Goal: Check status: Check status

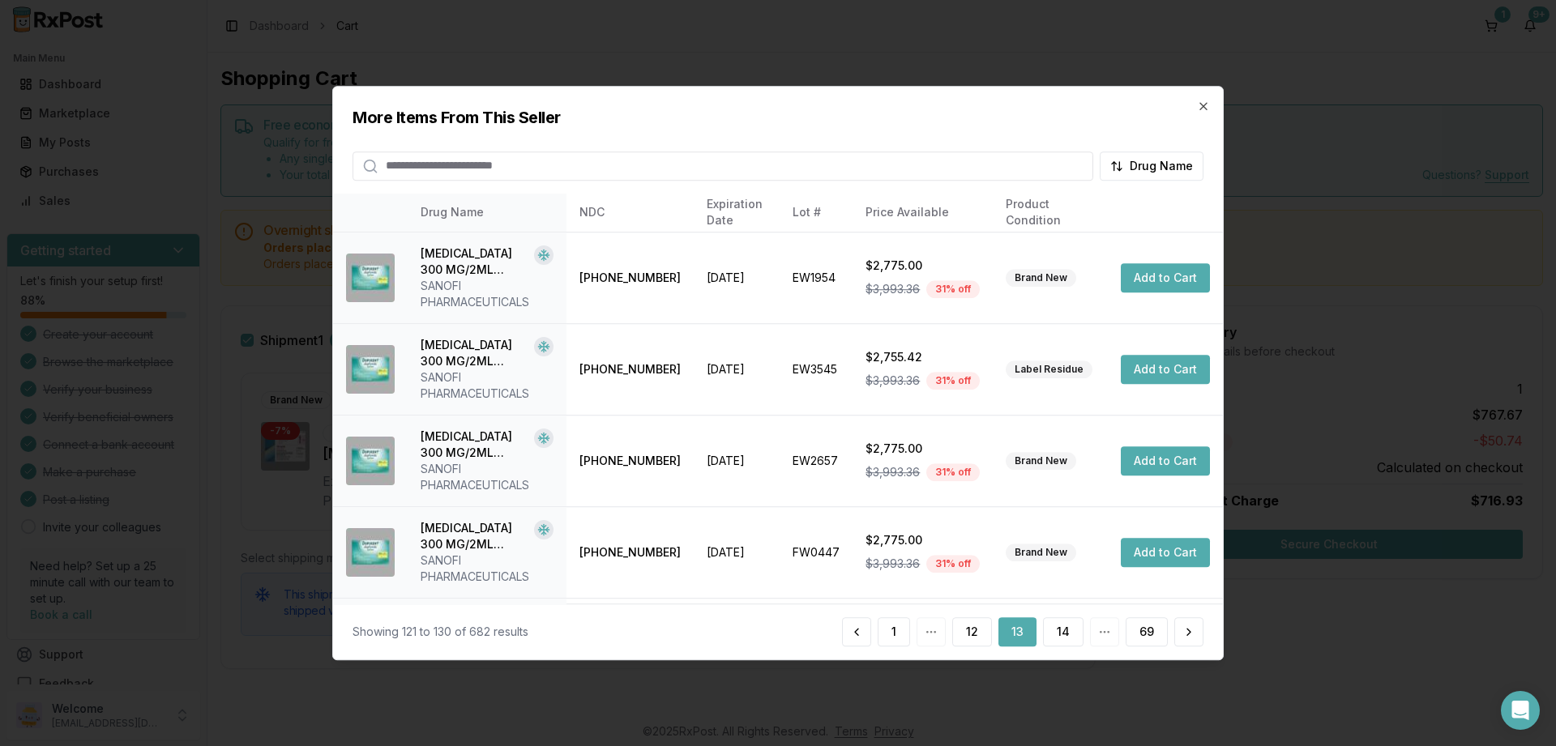
scroll to position [495, 0]
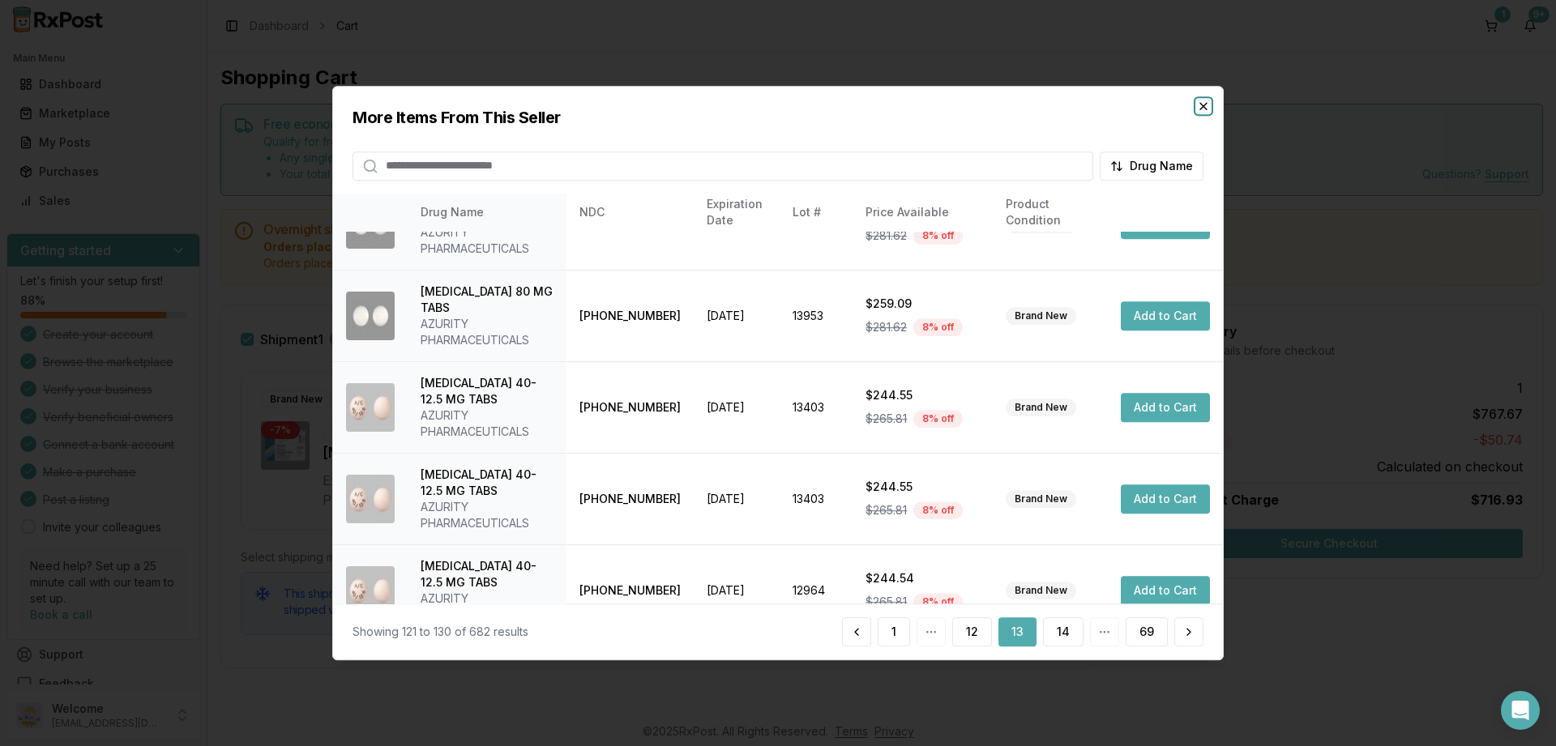
click at [1200, 105] on icon "button" at bounding box center [1203, 106] width 13 height 13
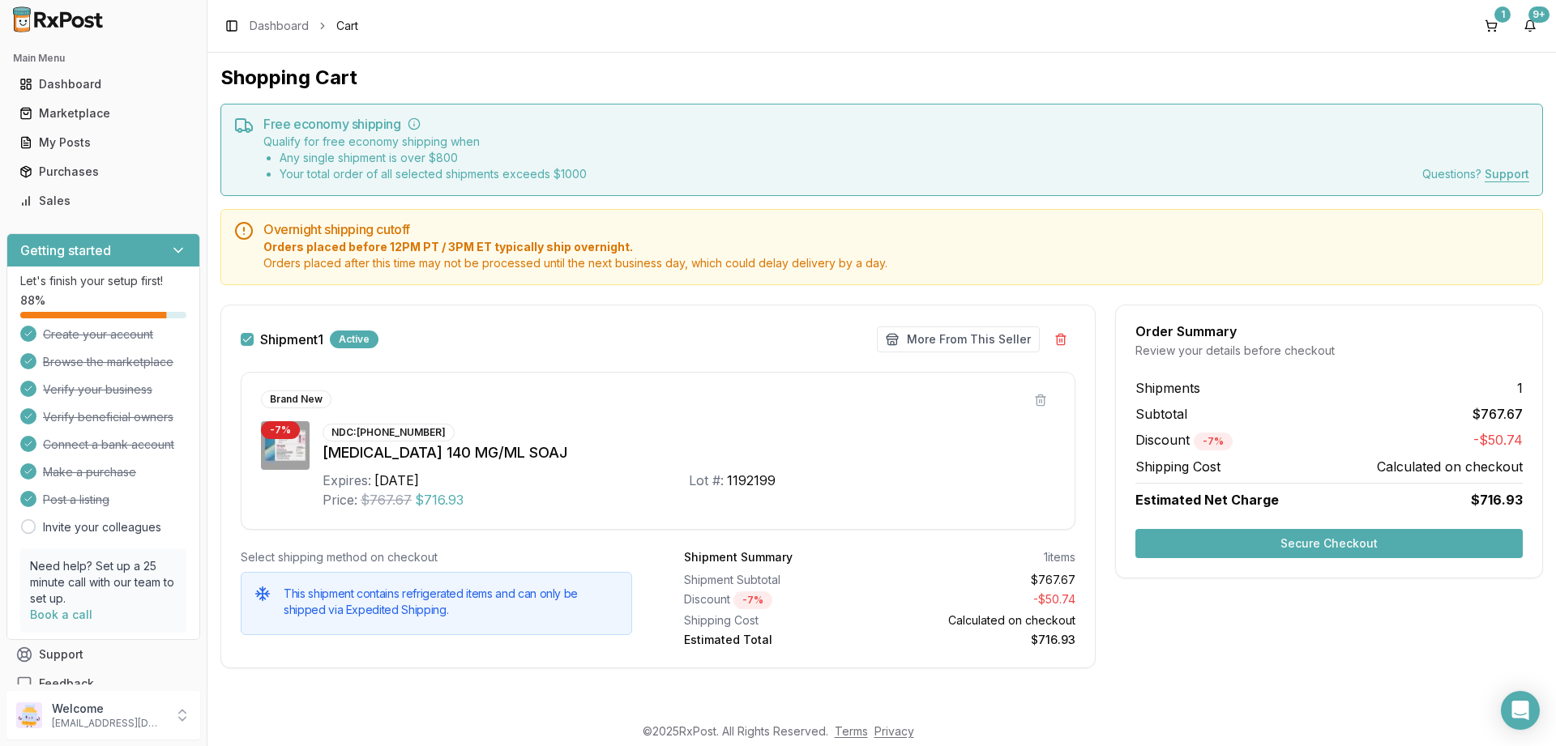
scroll to position [0, 0]
click at [58, 173] on div "Purchases" at bounding box center [103, 172] width 168 height 16
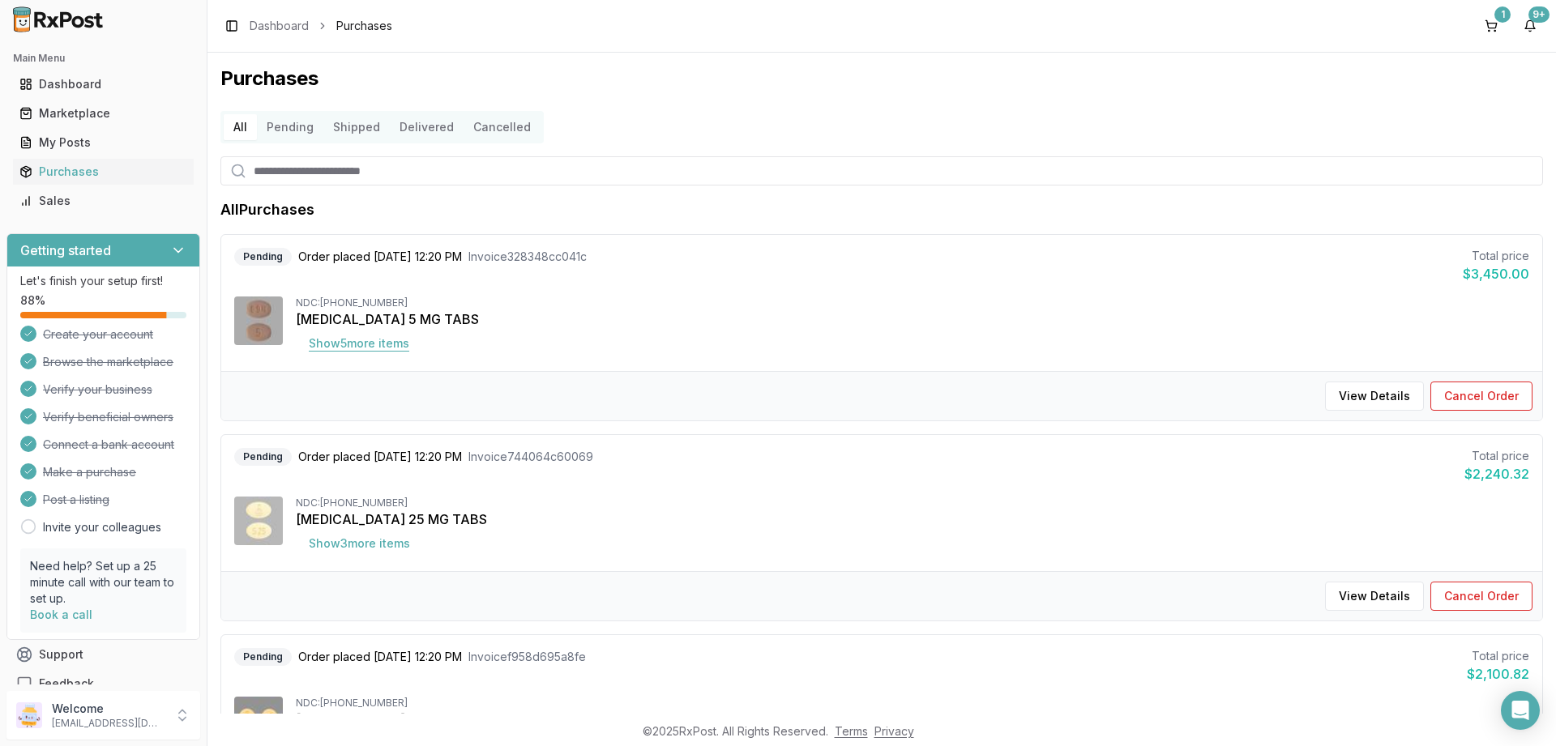
click at [348, 340] on button "Show 5 more item s" at bounding box center [359, 343] width 126 height 29
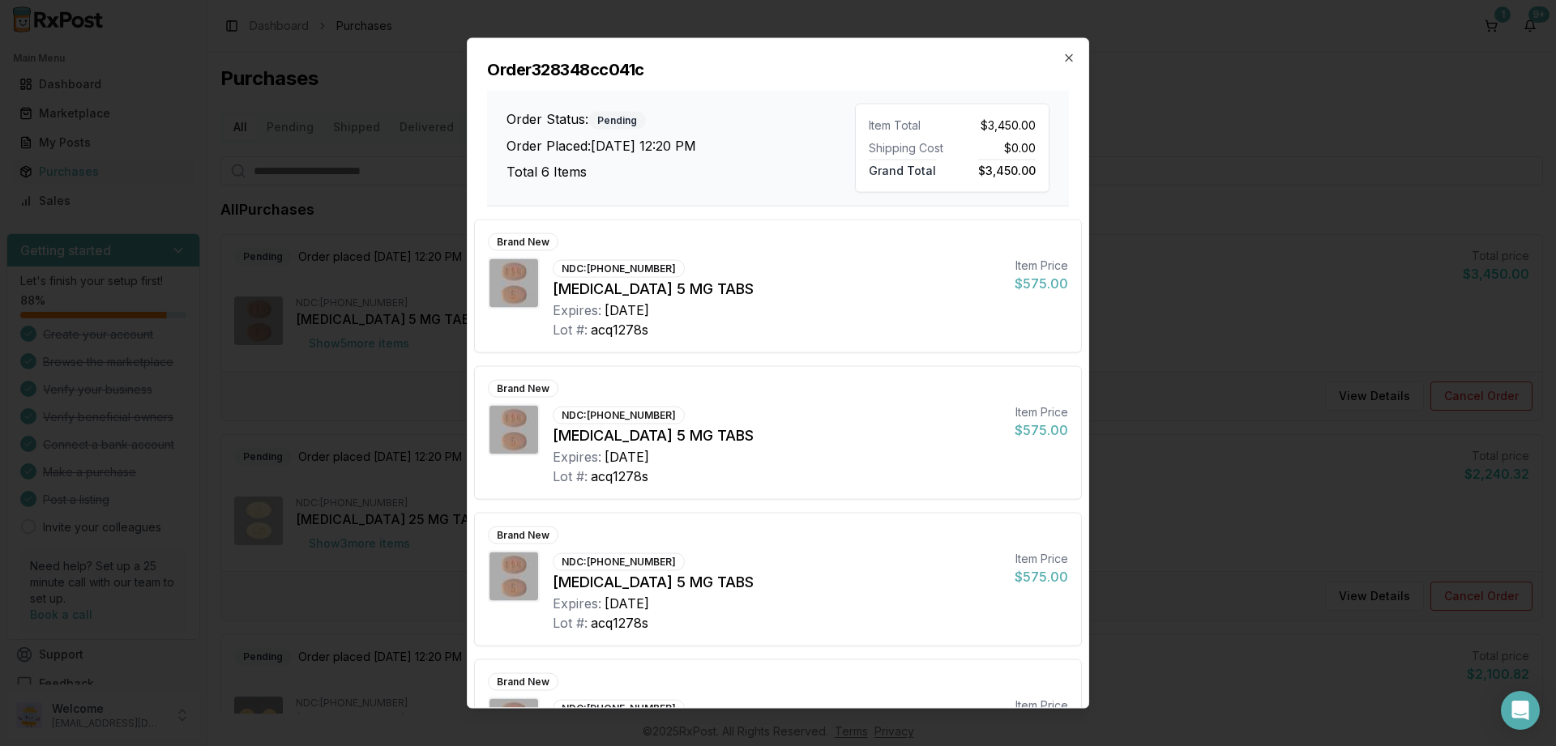
scroll to position [388, 0]
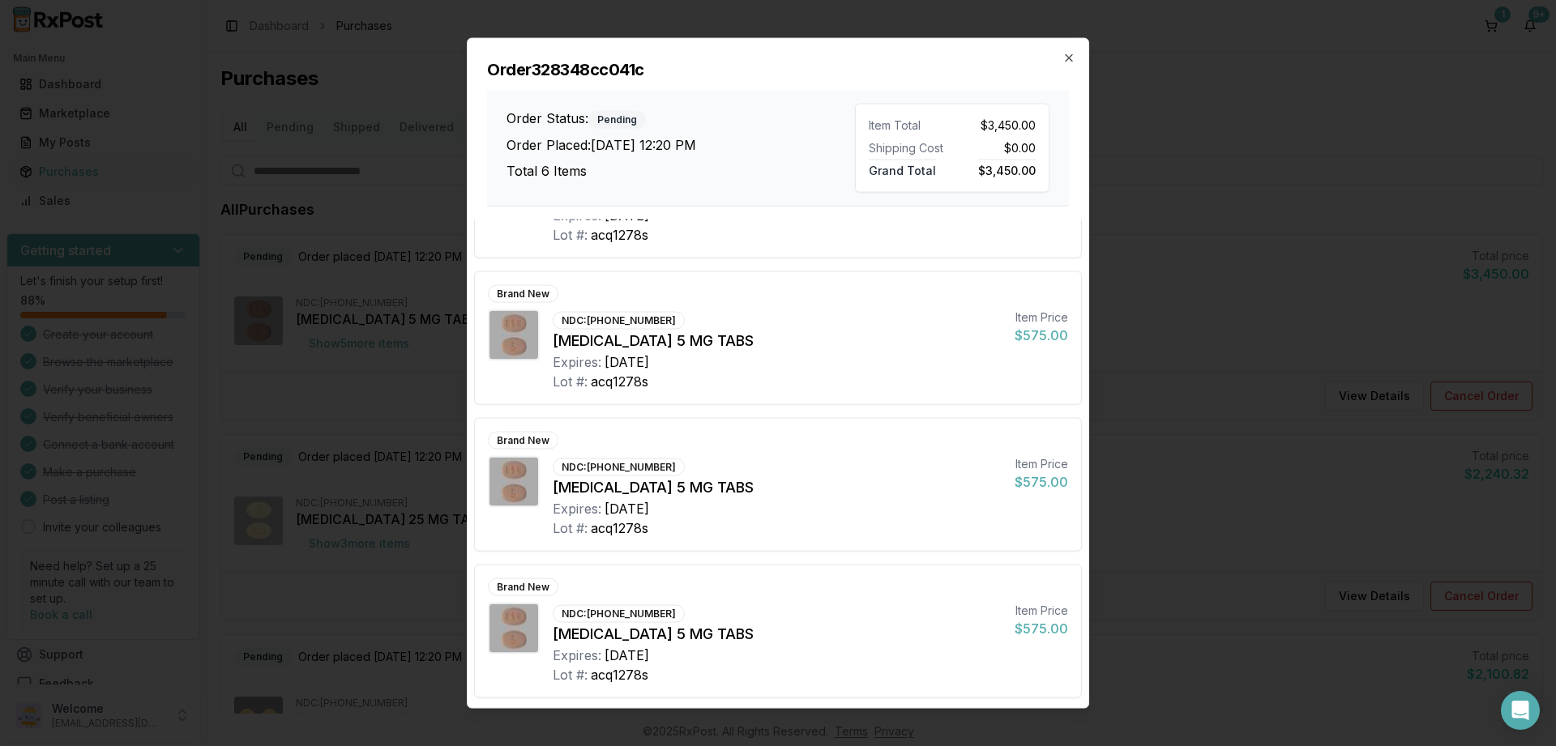
click at [1062, 51] on div "Order 328348cc041c Order Status: Pending Order Placed: [DATE] 12:20 PM Total 6 …" at bounding box center [778, 122] width 621 height 168
click at [1066, 60] on icon "button" at bounding box center [1068, 57] width 13 height 13
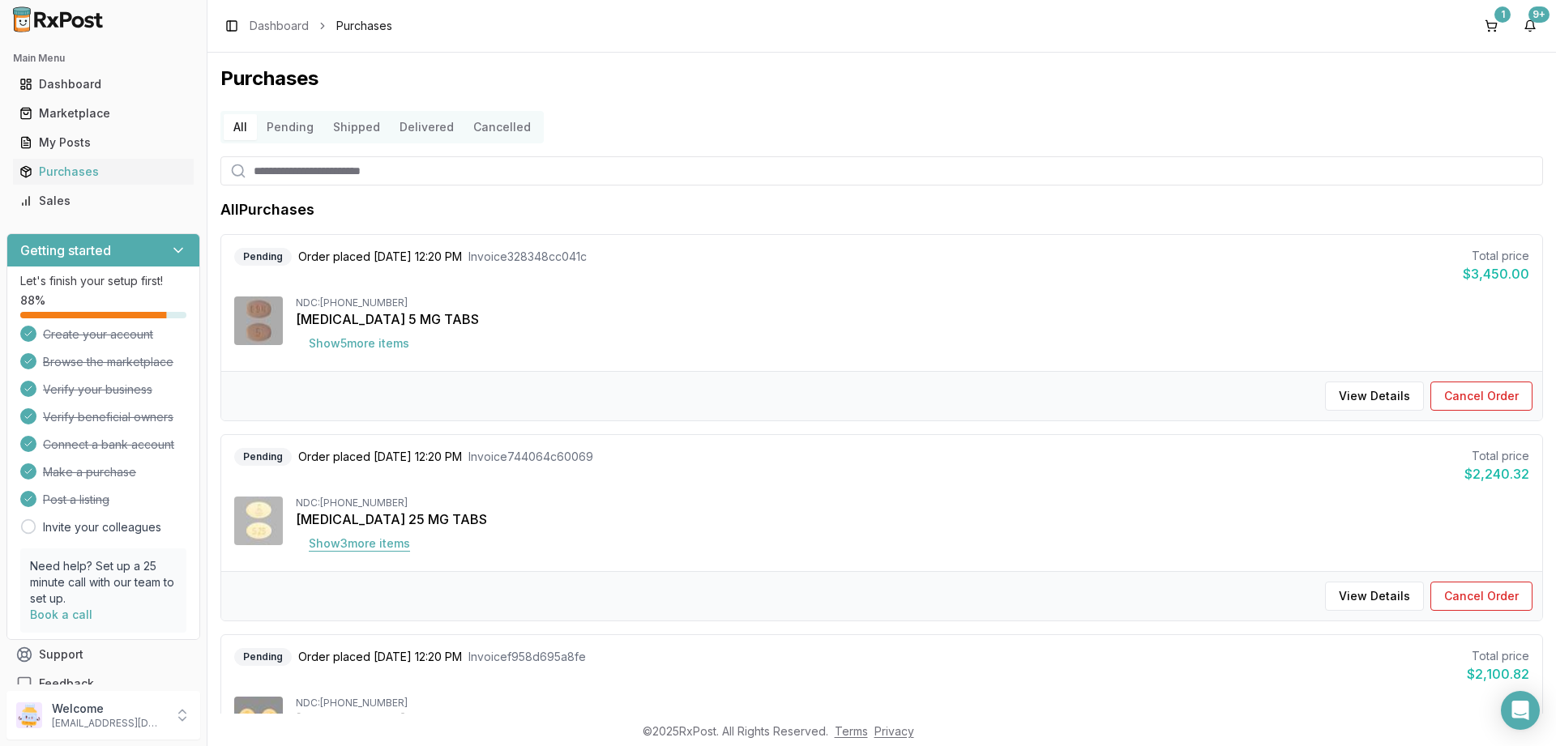
click at [351, 548] on button "Show 3 more item s" at bounding box center [359, 543] width 127 height 29
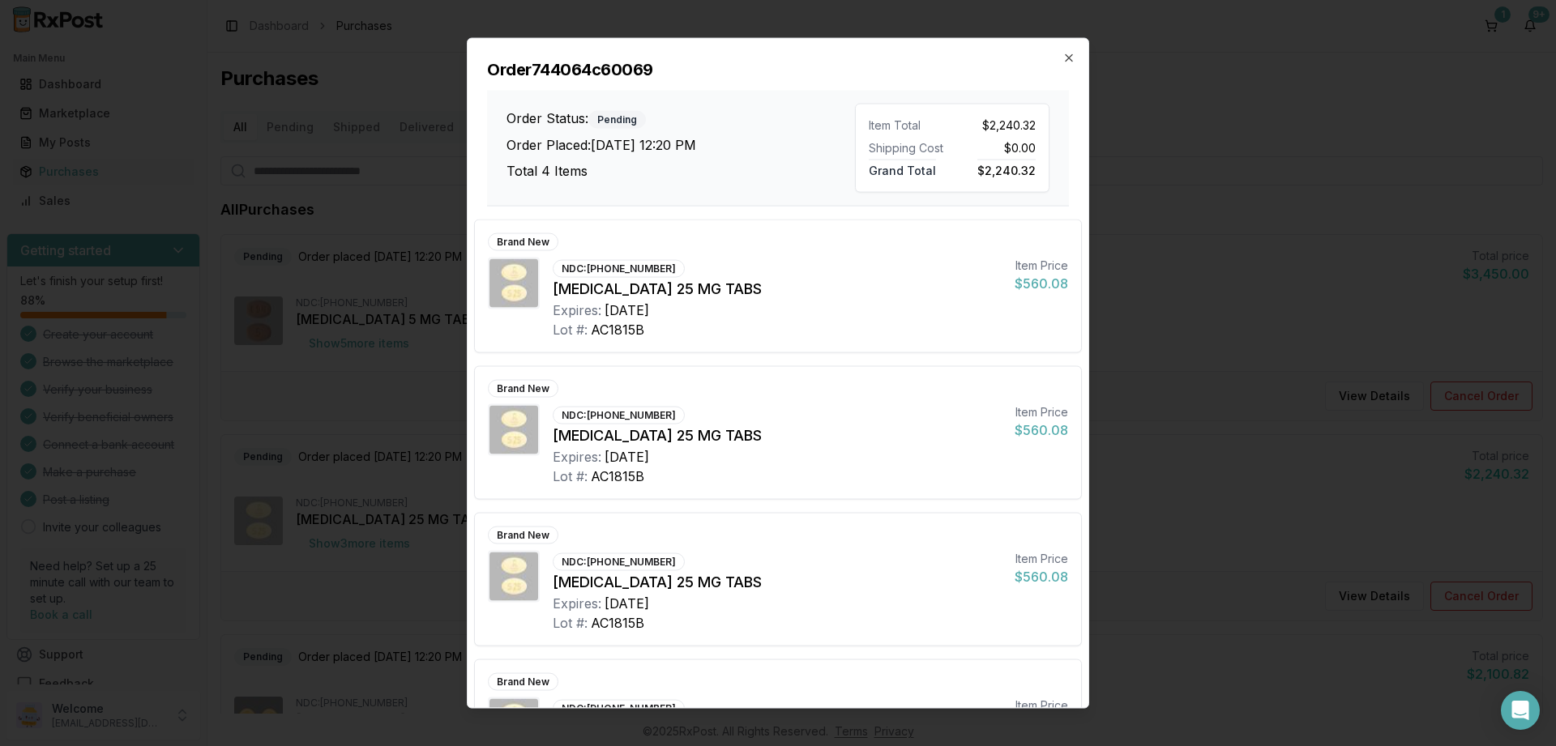
scroll to position [96, 0]
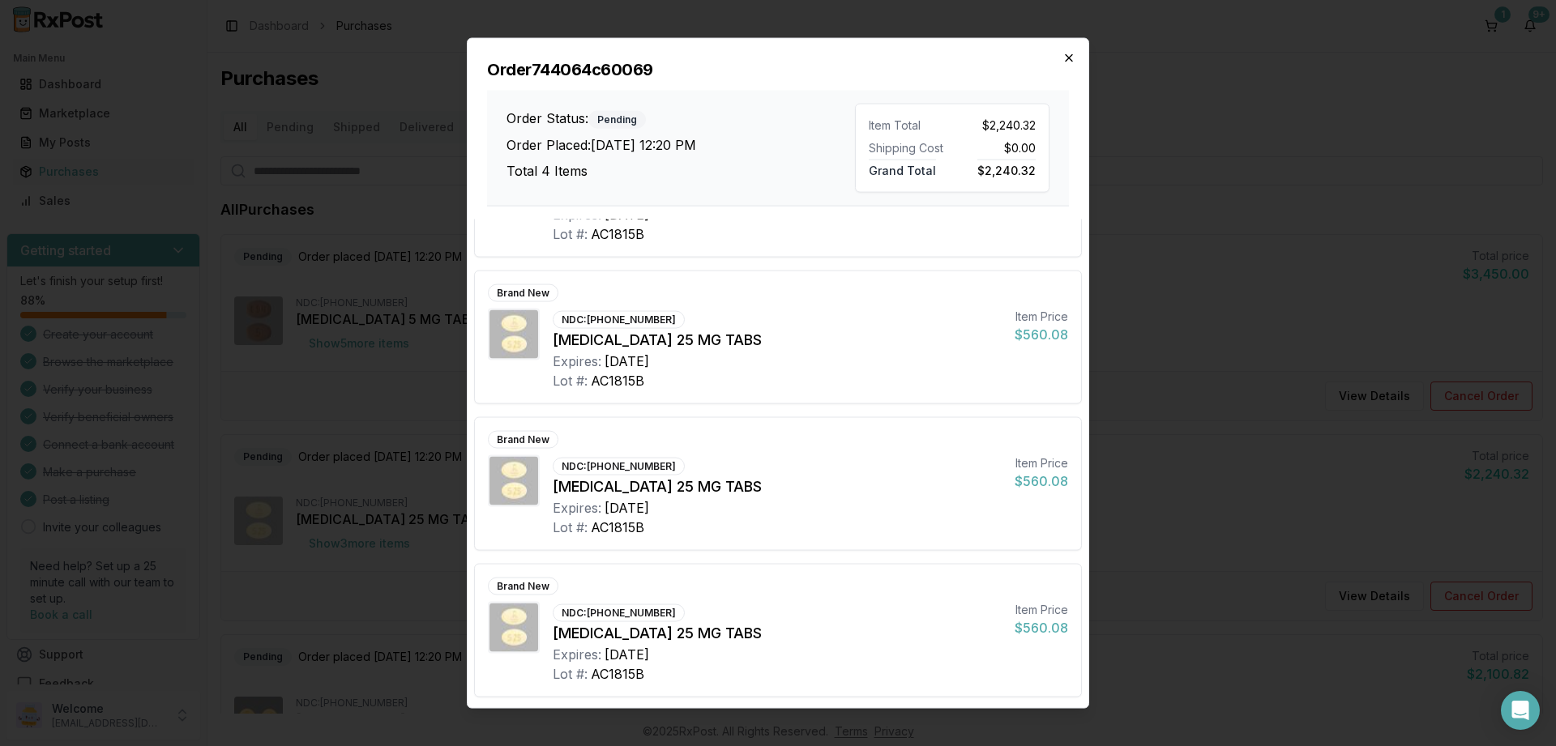
click at [1064, 53] on icon "button" at bounding box center [1068, 57] width 13 height 13
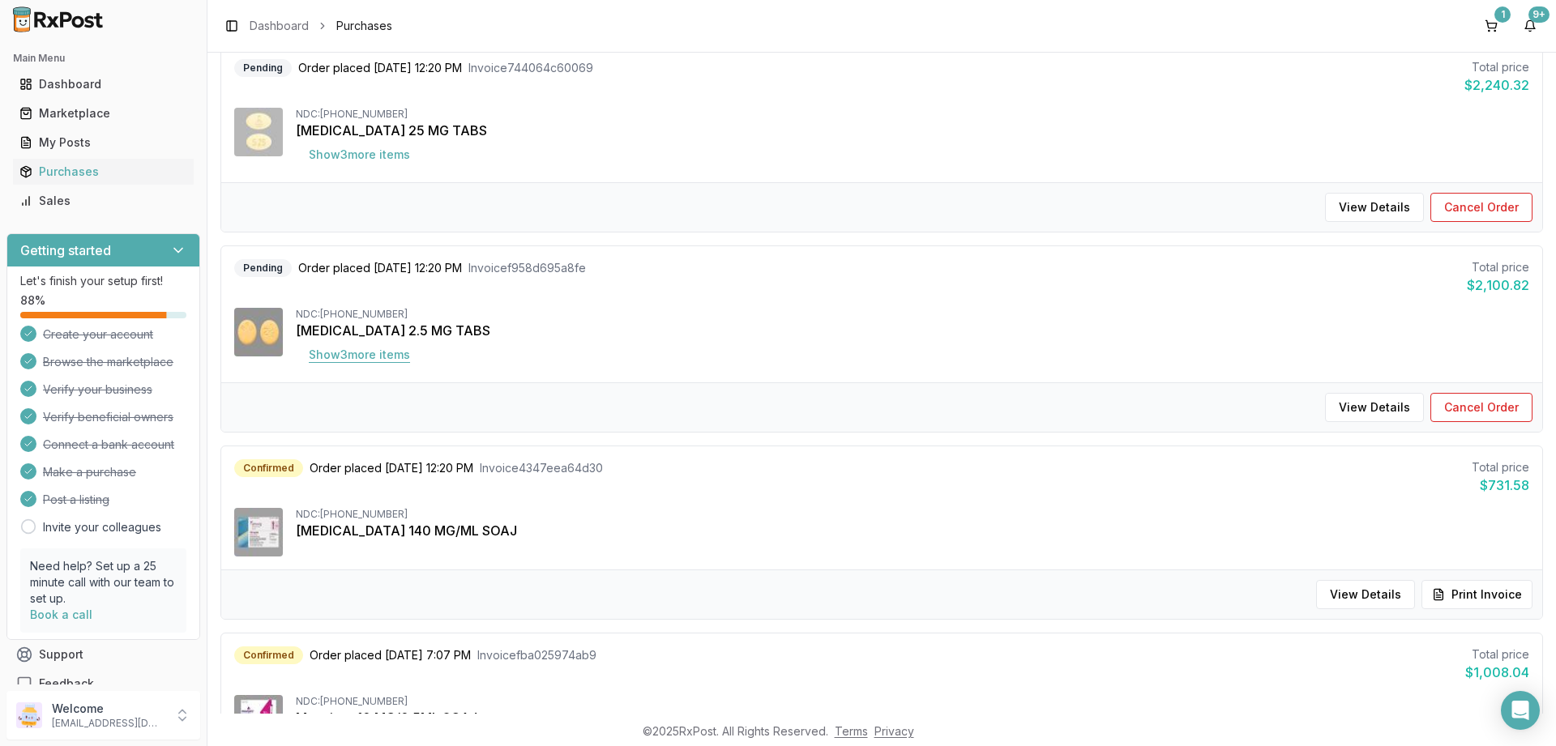
click at [327, 359] on button "Show 3 more item s" at bounding box center [359, 354] width 127 height 29
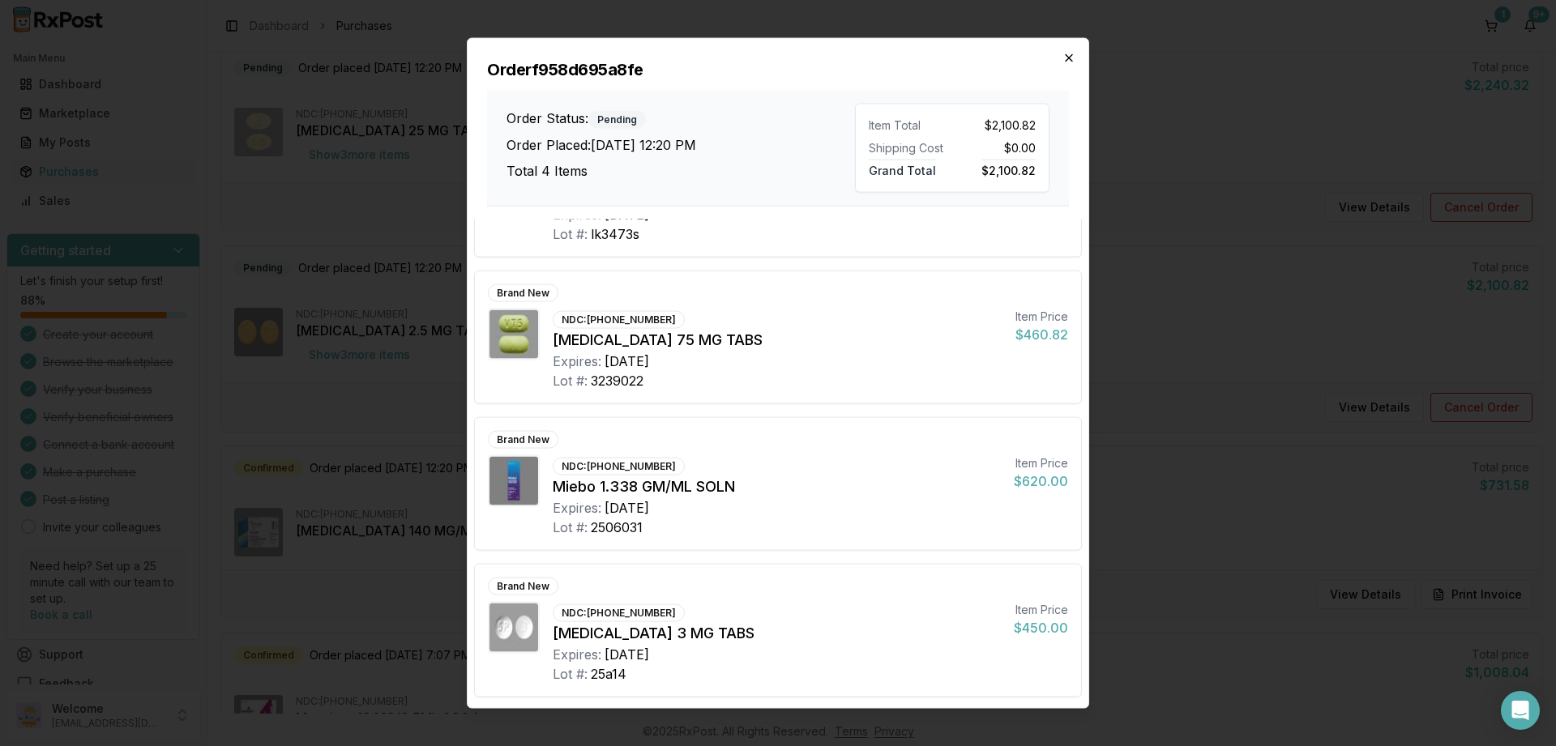
click at [1062, 55] on icon "button" at bounding box center [1068, 57] width 13 height 13
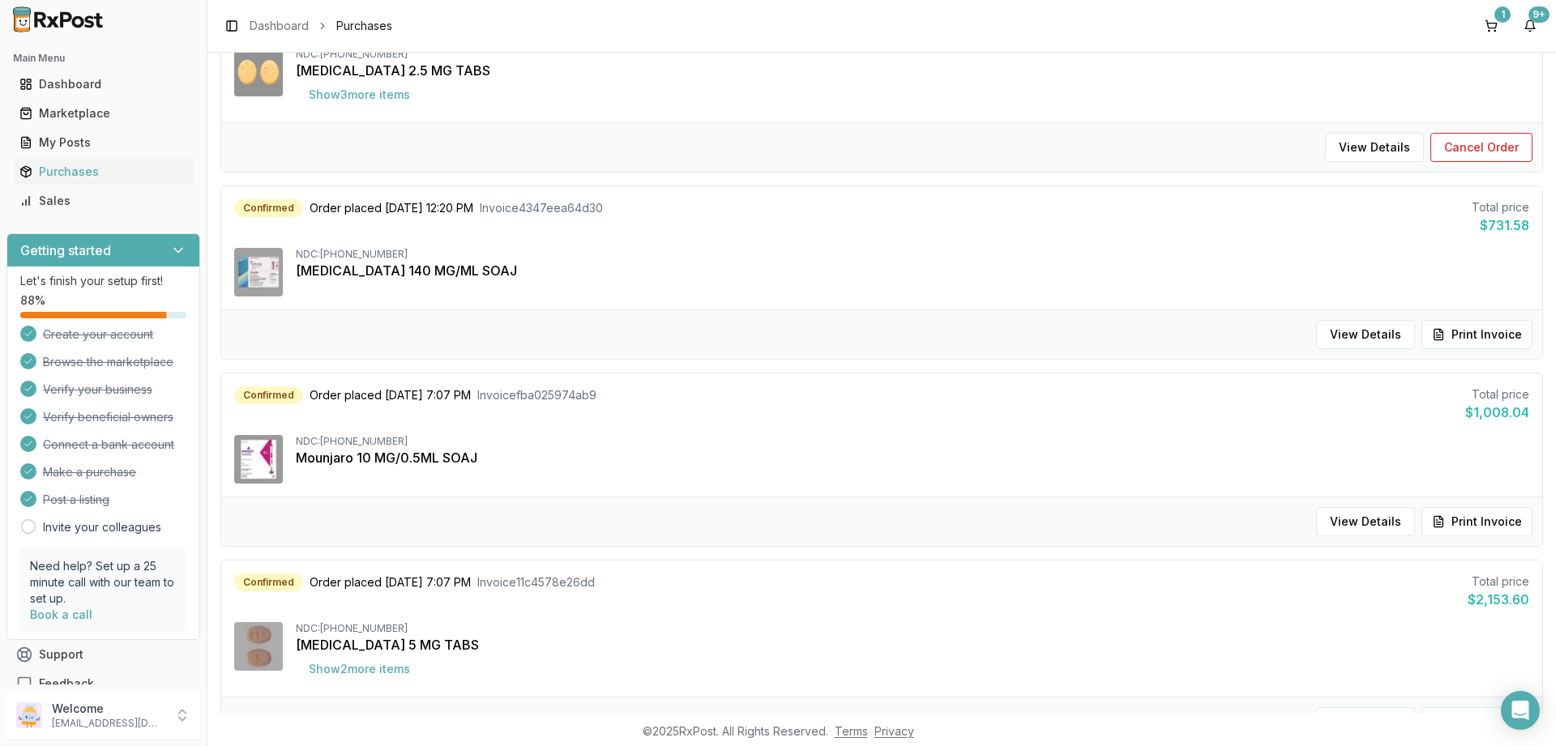
scroll to position [583, 0]
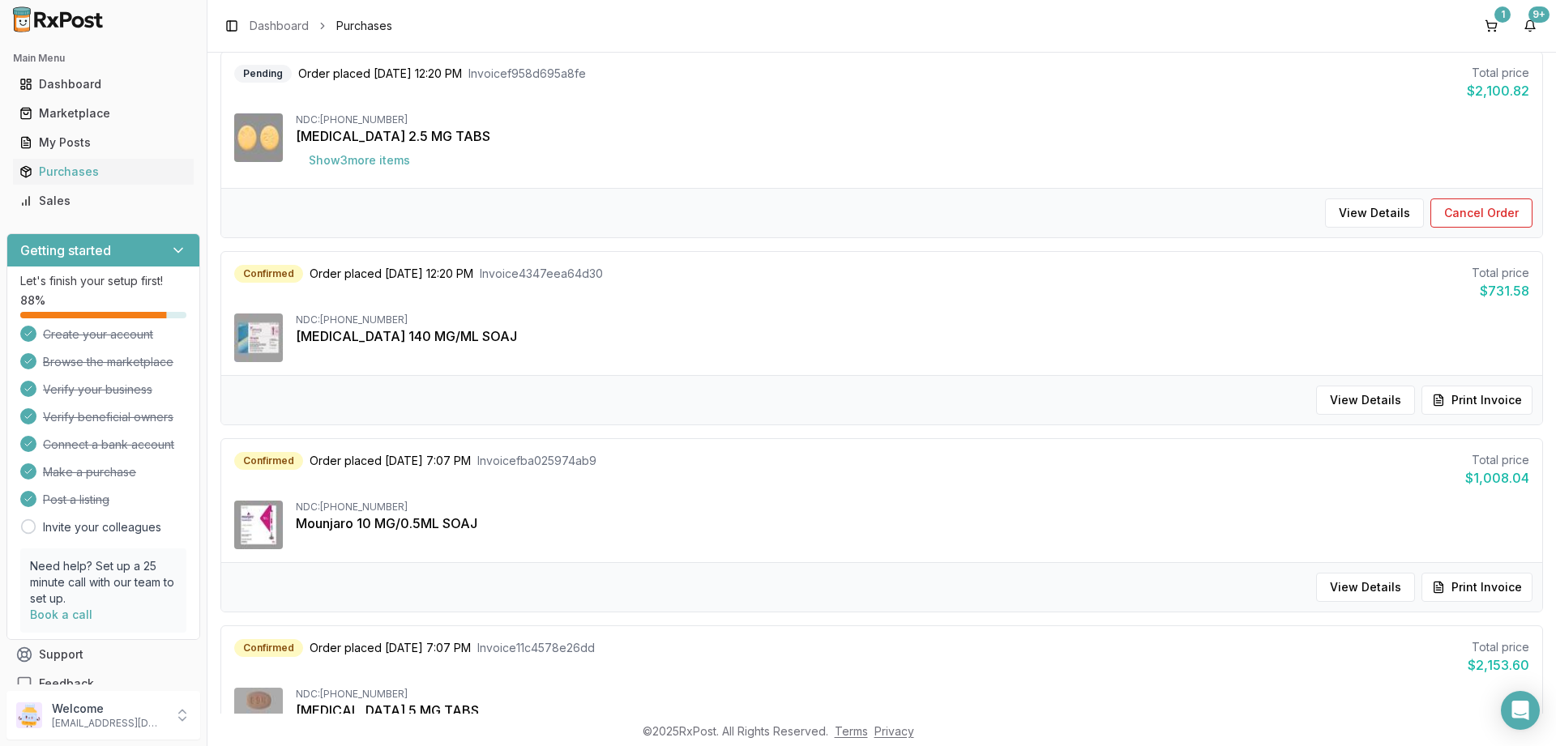
click at [432, 323] on div "NDC: [PHONE_NUMBER]" at bounding box center [912, 320] width 1233 height 13
click at [1376, 405] on button "View Details" at bounding box center [1365, 400] width 99 height 29
